Goal: Task Accomplishment & Management: Use online tool/utility

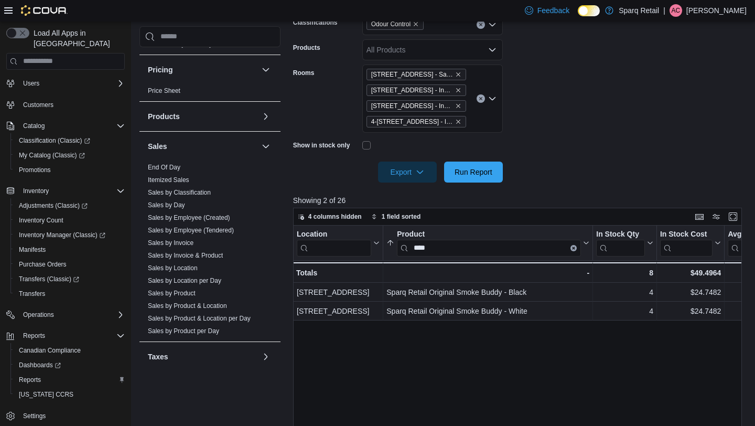
scroll to position [621, 0]
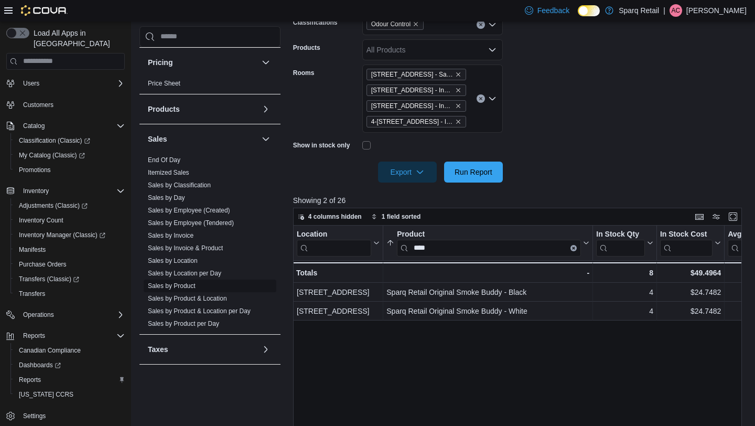
click at [191, 281] on span "Sales by Product" at bounding box center [172, 285] width 48 height 8
click at [186, 282] on link "Sales by Product" at bounding box center [172, 285] width 48 height 7
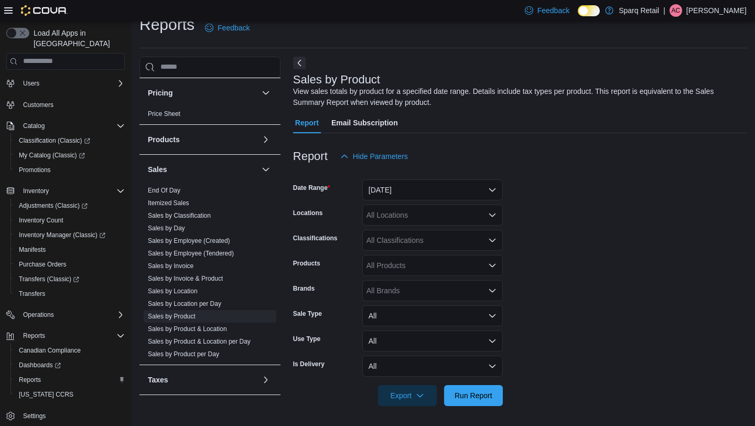
scroll to position [16, 0]
click at [428, 183] on button "[DATE]" at bounding box center [432, 189] width 140 height 21
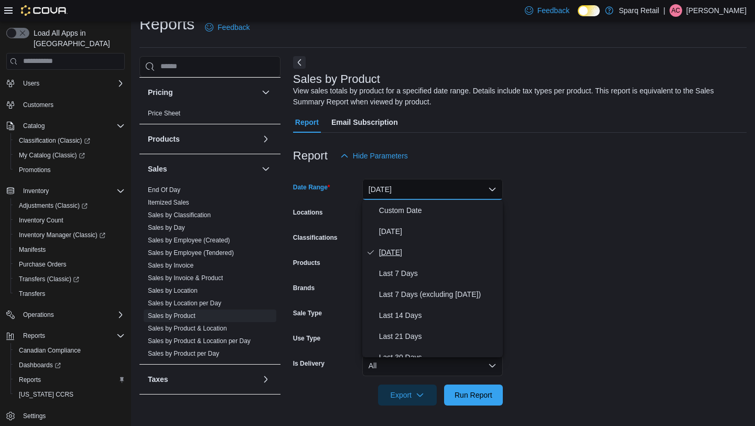
scroll to position [157, 0]
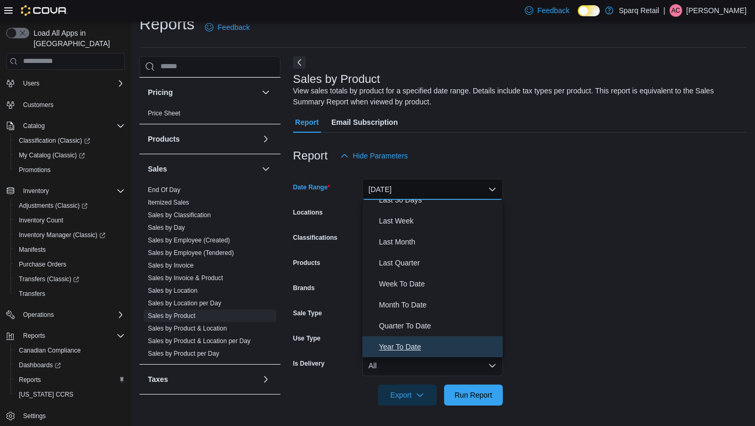
click at [409, 342] on span "Year To Date" at bounding box center [439, 346] width 120 height 13
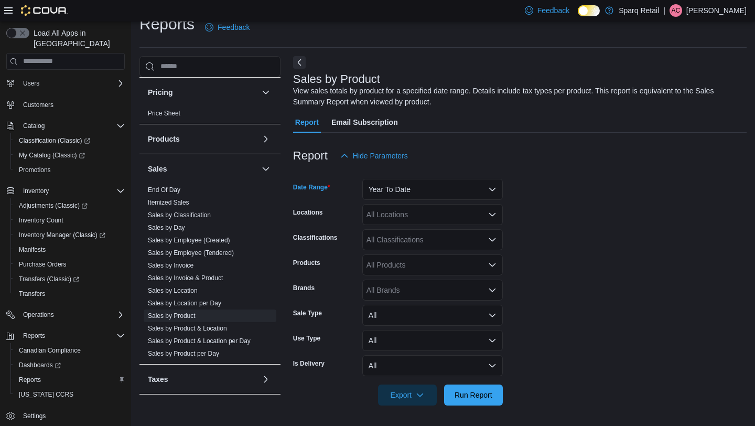
click at [403, 241] on div "All Classifications" at bounding box center [432, 239] width 140 height 21
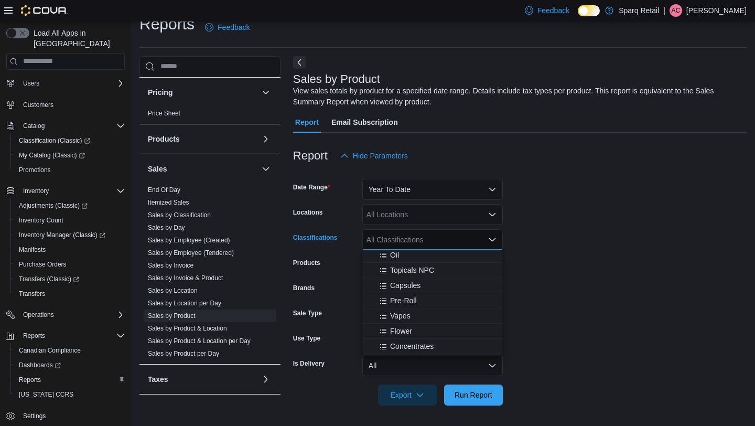
scroll to position [147, 0]
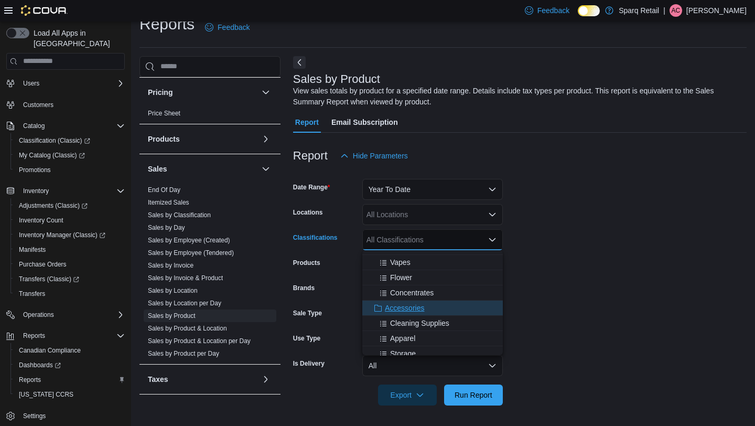
click at [414, 303] on span "Accessories" at bounding box center [404, 307] width 39 height 10
click at [589, 175] on div at bounding box center [519, 172] width 453 height 13
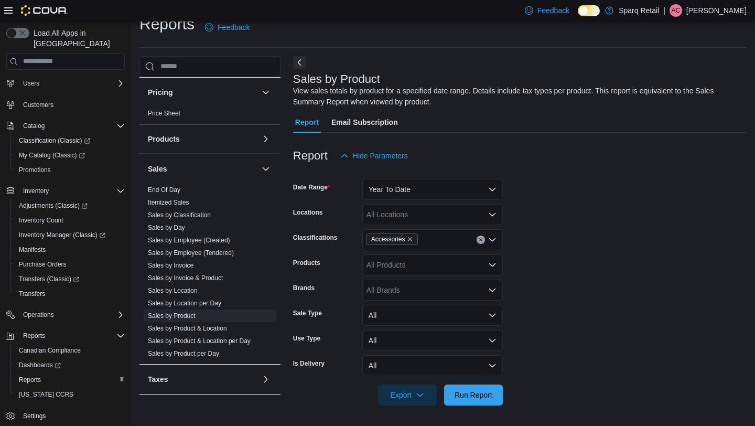
click at [464, 382] on div at bounding box center [519, 380] width 453 height 8
click at [468, 389] on span "Run Report" at bounding box center [473, 394] width 38 height 10
